Goal: Check status: Check status

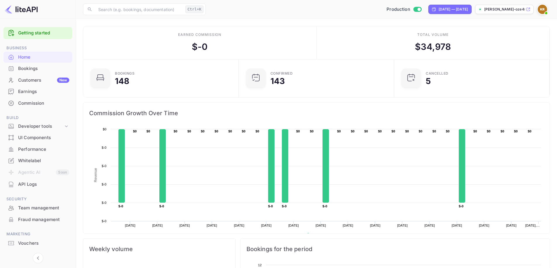
click at [34, 67] on div "Bookings" at bounding box center [43, 68] width 51 height 7
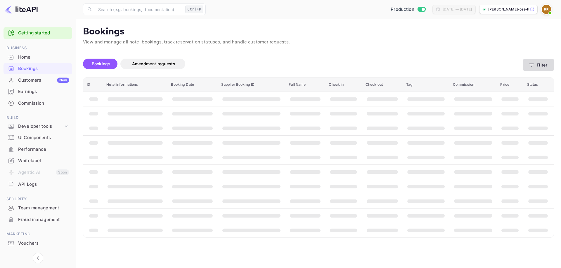
click at [529, 63] on icon "button" at bounding box center [532, 65] width 6 height 6
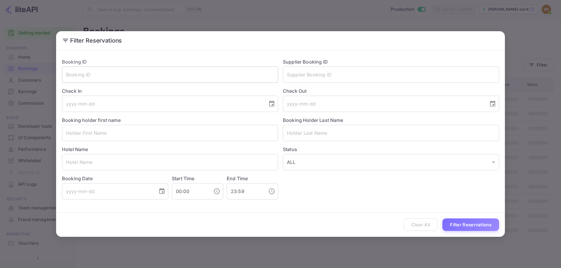
click at [188, 74] on input "text" at bounding box center [170, 75] width 216 height 16
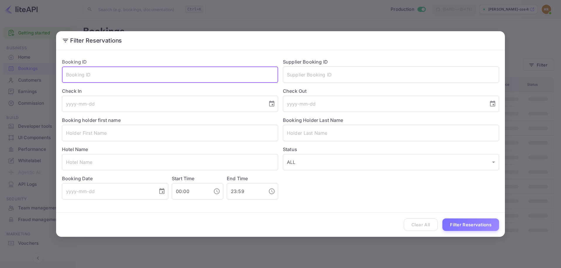
paste input "6FM5CfQZy"
type input "6FM5CfQZy"
click at [442, 219] on button "Filter Reservations" at bounding box center [470, 225] width 57 height 13
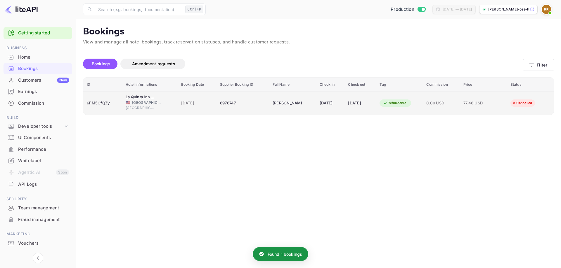
click at [332, 104] on div "[DATE]" at bounding box center [330, 103] width 21 height 9
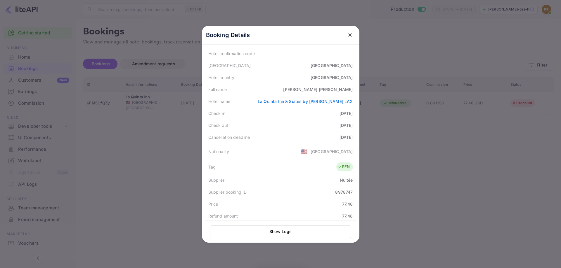
scroll to position [117, 0]
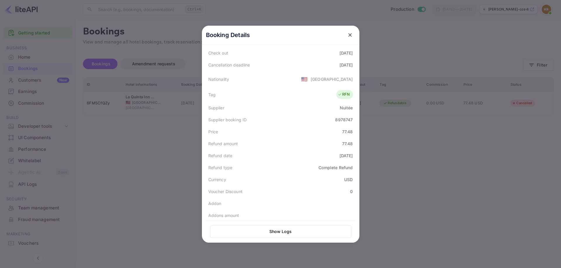
click at [427, 105] on div at bounding box center [280, 134] width 561 height 268
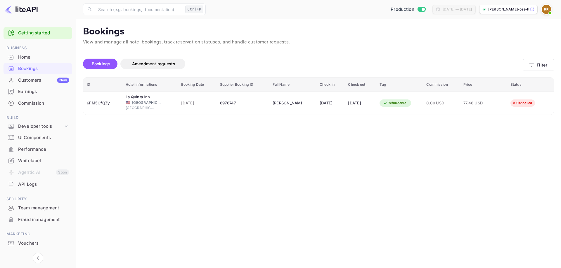
click at [422, 159] on main "Bookings View and manage all hotel bookings, track reservation statuses, and ha…" at bounding box center [318, 143] width 485 height 249
click at [424, 187] on main "Bookings View and manage all hotel bookings, track reservation statuses, and ha…" at bounding box center [318, 143] width 485 height 249
click at [461, 154] on main "Bookings View and manage all hotel bookings, track reservation statuses, and ha…" at bounding box center [318, 143] width 485 height 249
